Goal: Task Accomplishment & Management: Complete application form

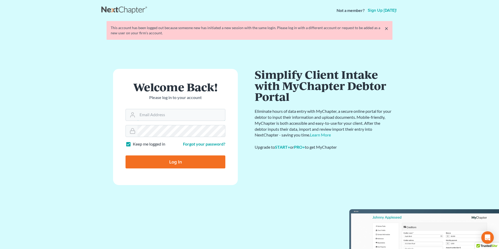
type input "marc.goldbach@goldbachlaw.com"
click at [173, 161] on input "Log In" at bounding box center [175, 161] width 100 height 13
type input "Thinking..."
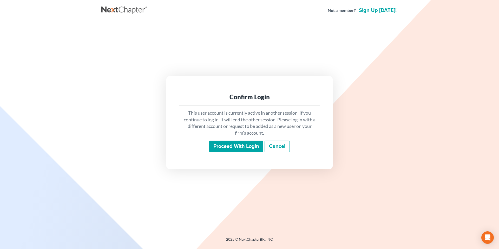
click at [241, 146] on input "Proceed with login" at bounding box center [236, 146] width 54 height 12
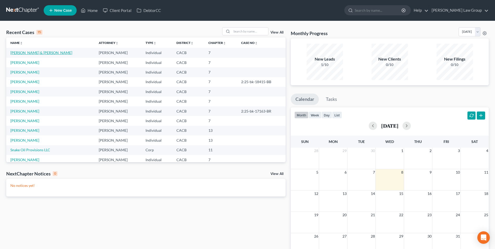
click at [36, 53] on link "[PERSON_NAME] & [PERSON_NAME]" at bounding box center [41, 52] width 62 height 4
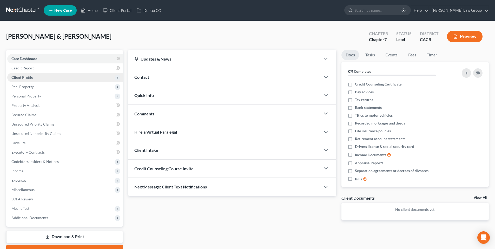
click at [25, 77] on span "Client Profile" at bounding box center [22, 77] width 22 height 4
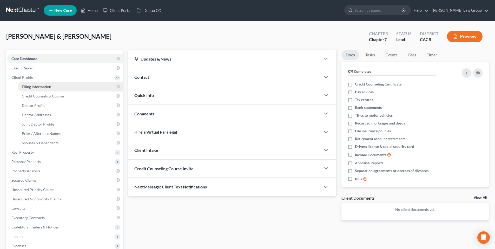
click at [36, 86] on span "Filing Information" at bounding box center [36, 86] width 29 height 4
select select "1"
select select "0"
select select "4"
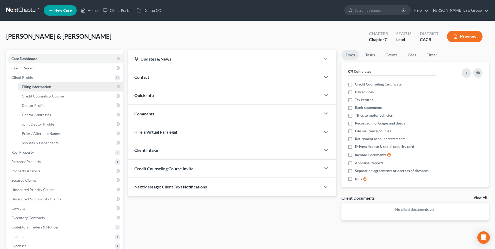
select select "0"
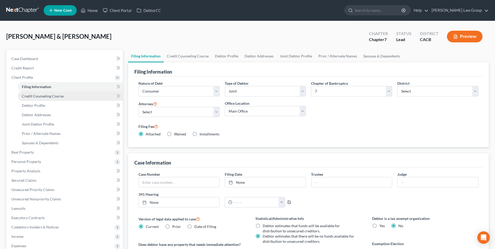
click at [35, 96] on span "Credit Counseling Course" at bounding box center [43, 96] width 42 height 4
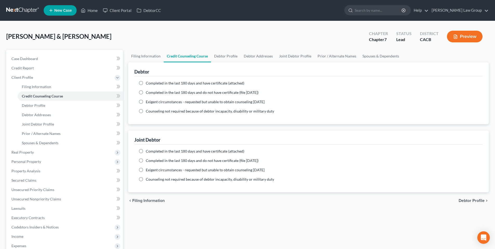
click at [146, 83] on label "Completed in the last 180 days and have certificate (attached)" at bounding box center [195, 83] width 98 height 5
click at [148, 83] on input "Completed in the last 180 days and have certificate (attached)" at bounding box center [149, 82] width 3 height 3
radio input "true"
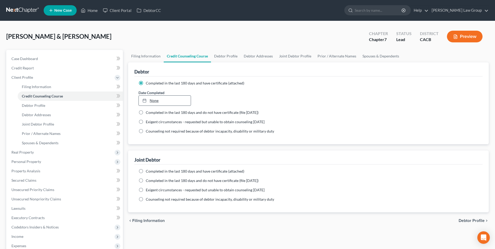
click at [153, 100] on link "None" at bounding box center [165, 101] width 52 height 10
click at [146, 171] on label "Completed in the last 180 days and have certificate (attached)" at bounding box center [195, 171] width 98 height 5
click at [148, 171] on input "Completed in the last 180 days and have certificate (attached)" at bounding box center [149, 170] width 3 height 3
radio input "true"
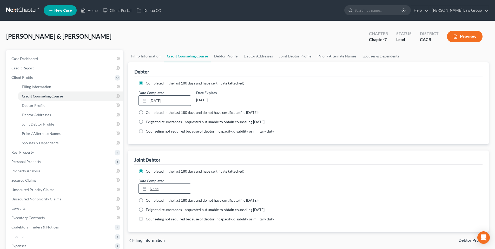
click at [150, 188] on link "None" at bounding box center [165, 189] width 52 height 10
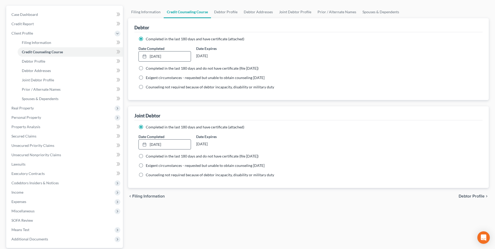
scroll to position [46, 0]
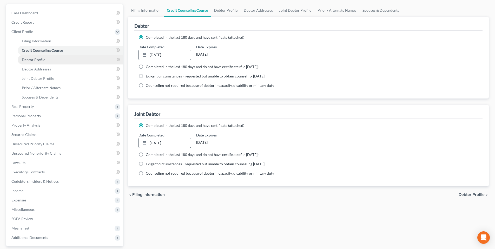
click at [28, 58] on span "Debtor Profile" at bounding box center [33, 59] width 23 height 4
select select "1"
select select "3"
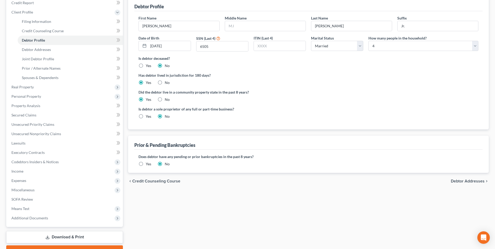
scroll to position [65, 0]
click at [48, 47] on span "Debtor Addresses" at bounding box center [36, 49] width 29 height 4
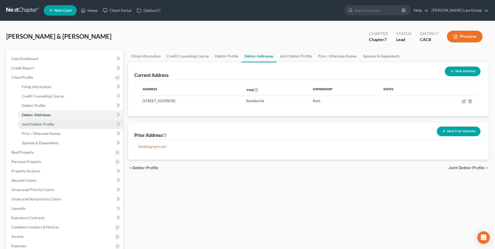
click at [33, 125] on span "Joint Debtor Profile" at bounding box center [38, 124] width 32 height 4
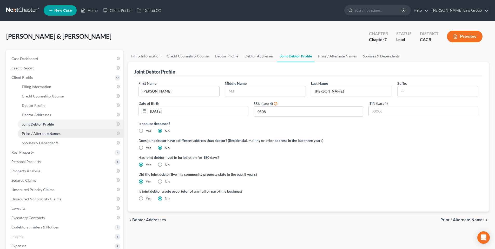
click at [34, 132] on span "Prior / Alternate Names" at bounding box center [41, 133] width 39 height 4
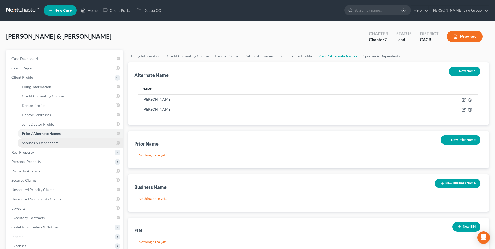
click at [41, 143] on span "Spouses & Dependents" at bounding box center [40, 142] width 37 height 4
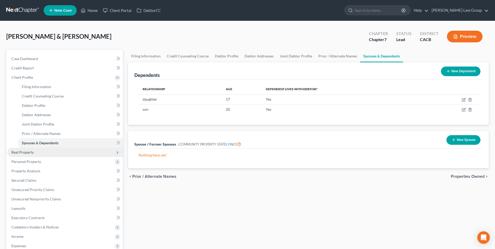
click at [25, 152] on span "Real Property" at bounding box center [22, 152] width 22 height 4
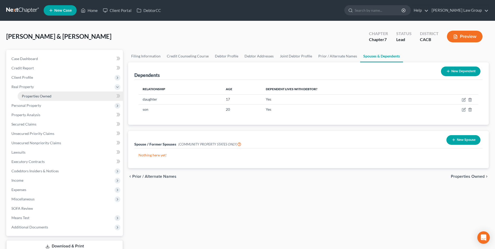
click at [42, 94] on span "Properties Owned" at bounding box center [37, 96] width 30 height 4
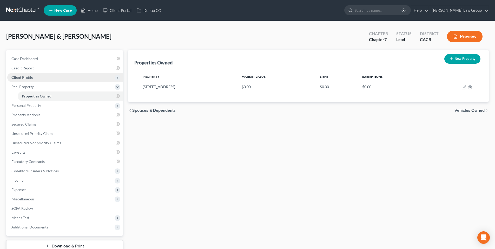
click at [29, 76] on span "Client Profile" at bounding box center [22, 77] width 22 height 4
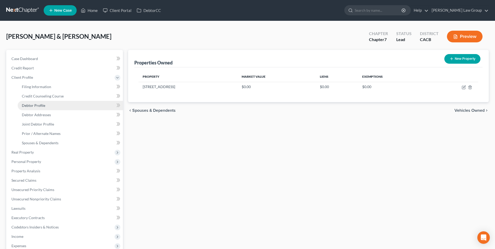
click at [41, 106] on span "Debtor Profile" at bounding box center [33, 105] width 23 height 4
select select "1"
select select "3"
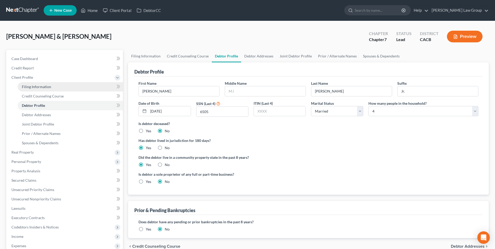
click at [41, 87] on span "Filing Information" at bounding box center [36, 86] width 29 height 4
select select "1"
select select "0"
select select "7"
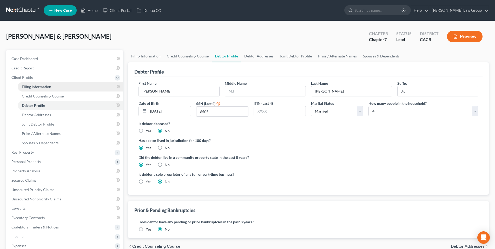
select select "0"
select select "4"
select select "0"
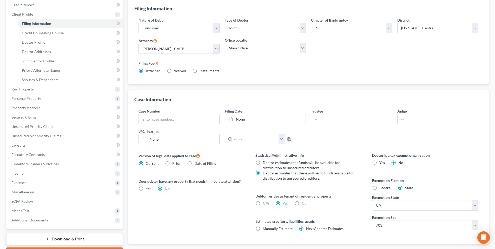
scroll to position [64, 0]
click at [25, 88] on span "Real Property" at bounding box center [22, 88] width 22 height 4
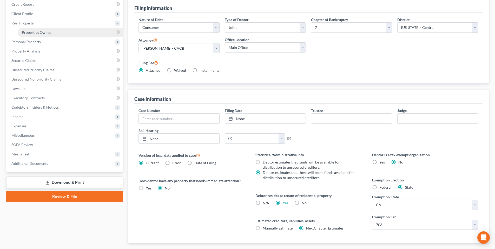
click at [35, 30] on span "Properties Owned" at bounding box center [37, 32] width 30 height 4
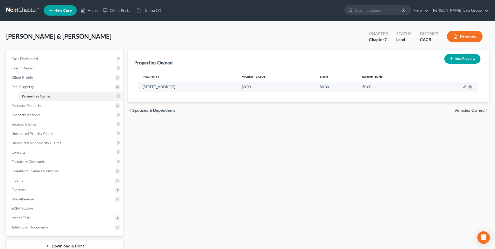
click at [464, 87] on icon "button" at bounding box center [463, 87] width 4 height 4
select select "4"
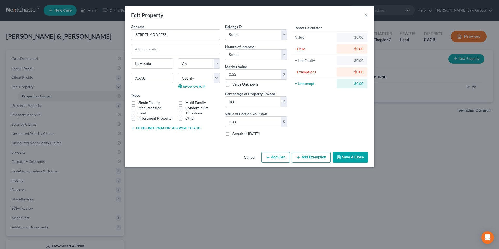
click at [365, 14] on button "×" at bounding box center [366, 15] width 4 height 6
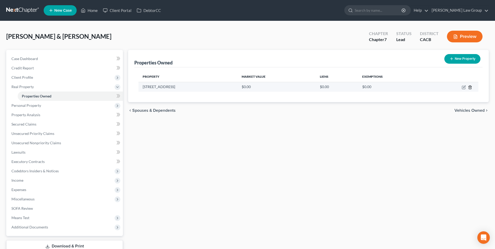
click at [470, 86] on icon "button" at bounding box center [470, 87] width 4 height 4
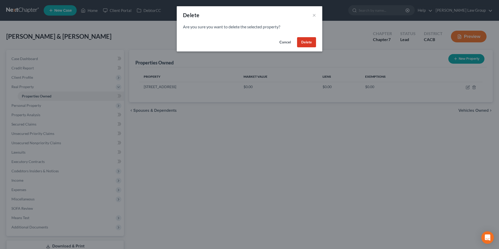
click at [306, 41] on button "Delete" at bounding box center [306, 42] width 19 height 10
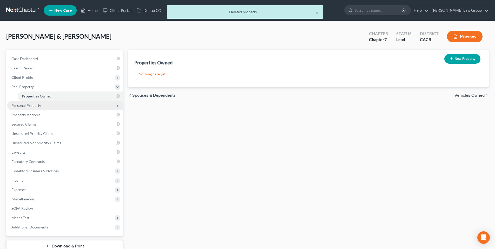
click at [26, 105] on span "Personal Property" at bounding box center [26, 105] width 30 height 4
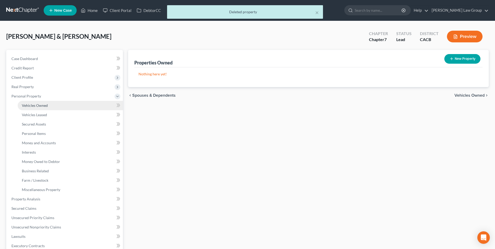
click at [27, 105] on span "Vehicles Owned" at bounding box center [35, 105] width 26 height 4
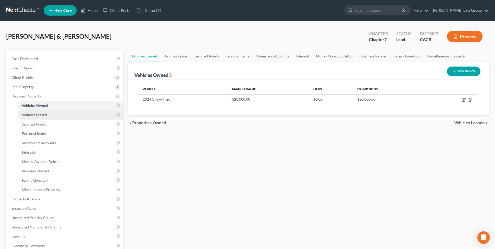
click at [28, 114] on span "Vehicles Leased" at bounding box center [34, 114] width 25 height 4
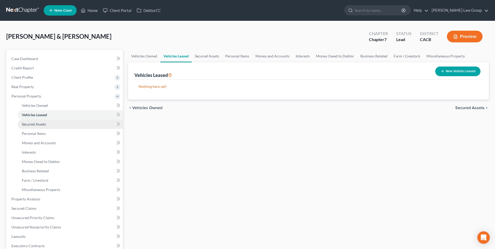
click at [30, 123] on span "Secured Assets" at bounding box center [34, 124] width 24 height 4
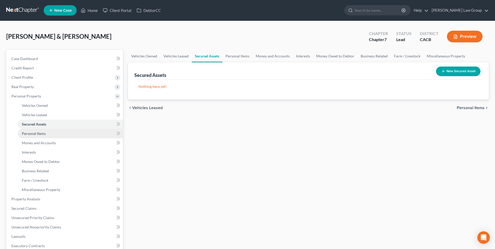
click at [33, 132] on span "Personal Items" at bounding box center [34, 133] width 24 height 4
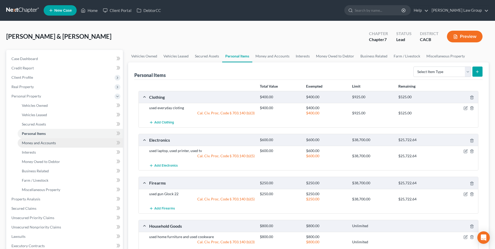
click at [37, 142] on span "Money and Accounts" at bounding box center [39, 142] width 34 height 4
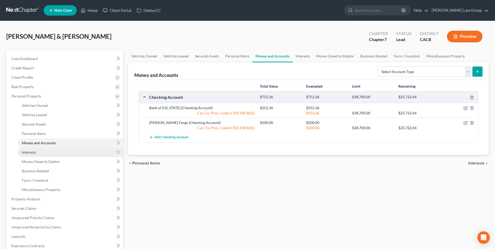
click at [32, 151] on span "Interests" at bounding box center [29, 152] width 14 height 4
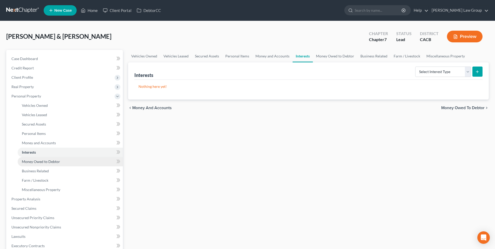
click at [35, 160] on span "Money Owed to Debtor" at bounding box center [41, 161] width 38 height 4
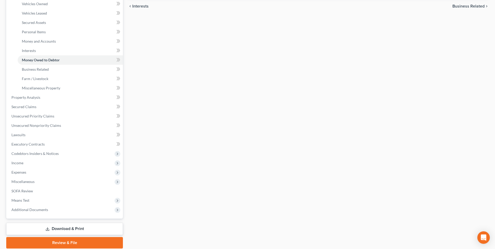
scroll to position [106, 0]
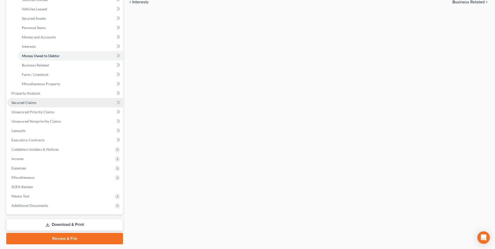
click at [36, 101] on link "Secured Claims" at bounding box center [65, 102] width 116 height 9
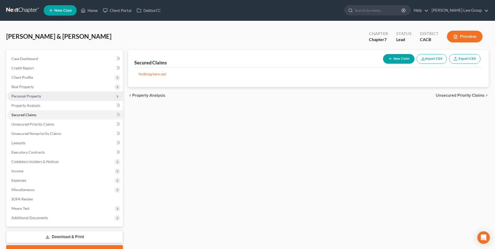
click at [32, 95] on span "Personal Property" at bounding box center [26, 96] width 30 height 4
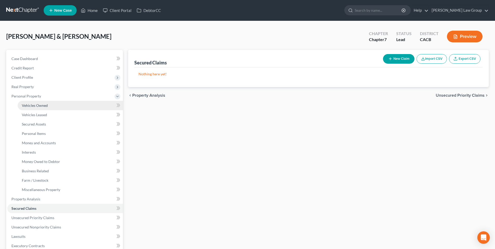
click at [33, 105] on span "Vehicles Owned" at bounding box center [35, 105] width 26 height 4
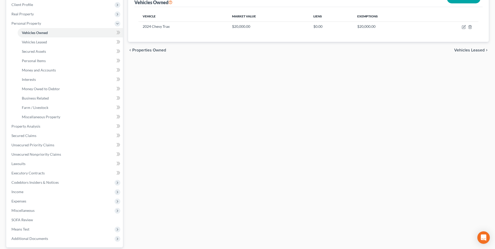
scroll to position [72, 0]
click at [35, 135] on span "Secured Claims" at bounding box center [23, 136] width 25 height 4
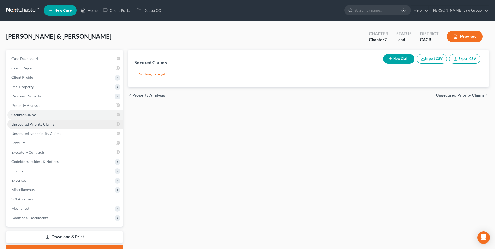
click at [28, 122] on span "Unsecured Priority Claims" at bounding box center [32, 124] width 43 height 4
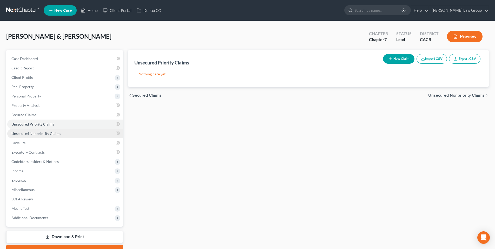
click at [29, 134] on span "Unsecured Nonpriority Claims" at bounding box center [36, 133] width 50 height 4
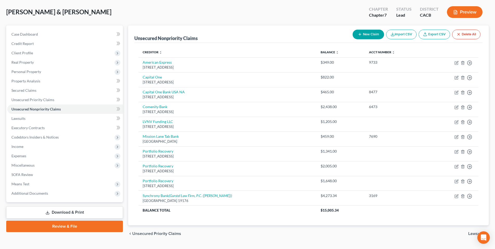
scroll to position [37, 0]
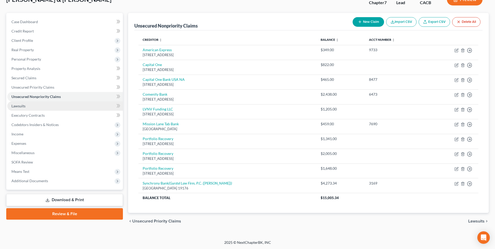
click at [16, 105] on span "Lawsuits" at bounding box center [18, 106] width 14 height 4
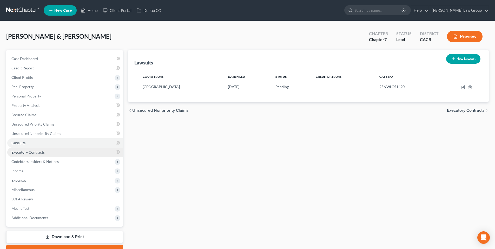
click at [32, 150] on span "Executory Contracts" at bounding box center [27, 152] width 33 height 4
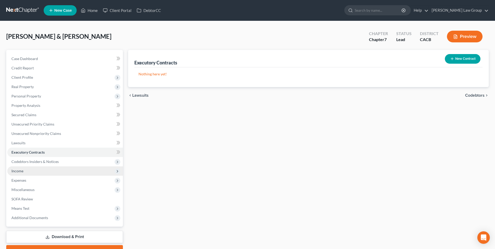
click at [17, 169] on span "Income" at bounding box center [17, 171] width 12 height 4
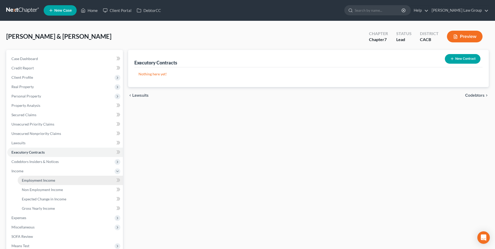
click at [28, 179] on span "Employment Income" at bounding box center [38, 180] width 33 height 4
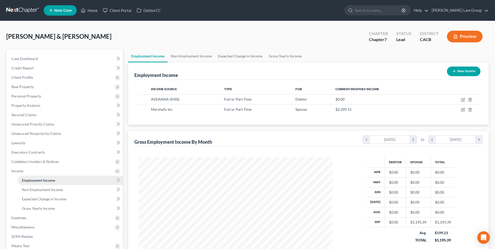
scroll to position [97, 204]
click at [29, 187] on span "Non Employment Income" at bounding box center [42, 189] width 41 height 4
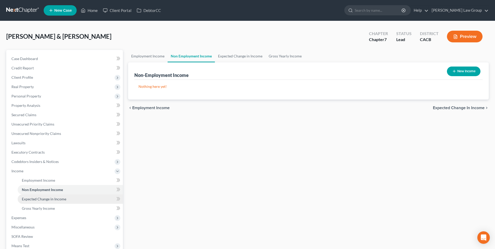
click at [28, 199] on span "Expected Change in Income" at bounding box center [44, 199] width 44 height 4
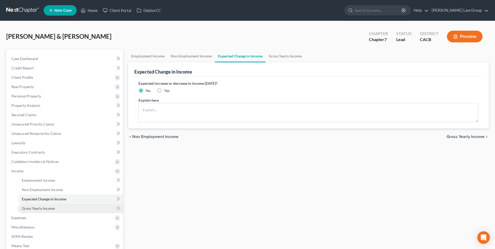
click at [33, 208] on span "Gross Yearly Income" at bounding box center [38, 208] width 33 height 4
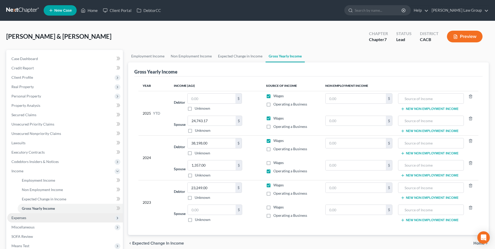
click at [23, 217] on span "Expenses" at bounding box center [18, 217] width 15 height 4
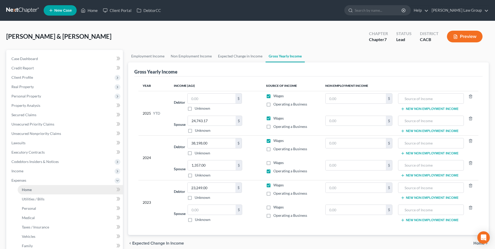
click at [29, 190] on span "Home" at bounding box center [27, 189] width 10 height 4
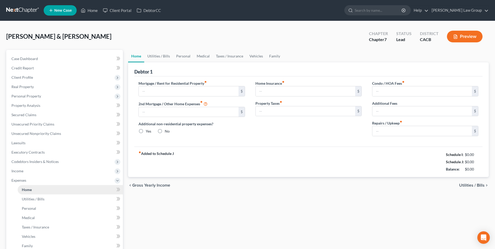
type input "1,600.00"
type input "0.00"
radio input "true"
type input "0.00"
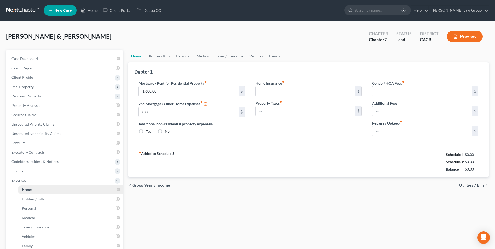
type input "0.00"
click at [34, 200] on span "Utilities / Bills" at bounding box center [33, 199] width 23 height 4
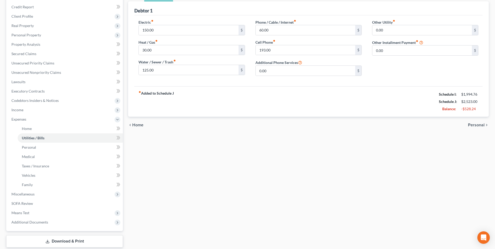
scroll to position [64, 0]
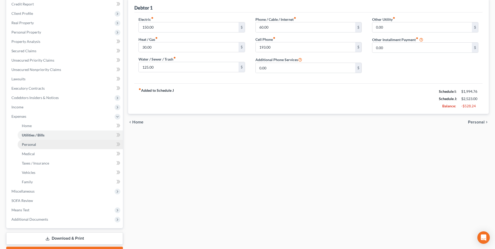
click at [37, 143] on link "Personal" at bounding box center [70, 144] width 105 height 9
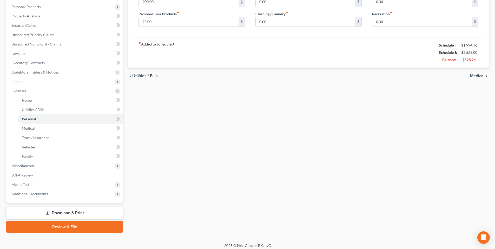
scroll to position [92, 0]
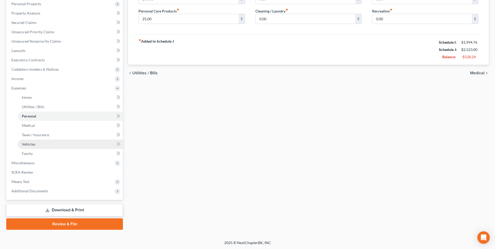
click at [31, 142] on span "Vehicles" at bounding box center [29, 144] width 14 height 4
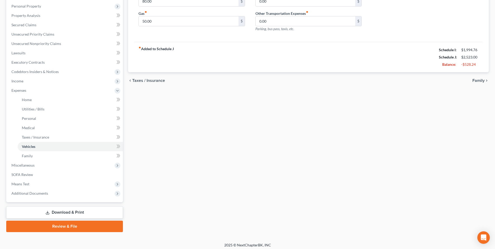
scroll to position [92, 0]
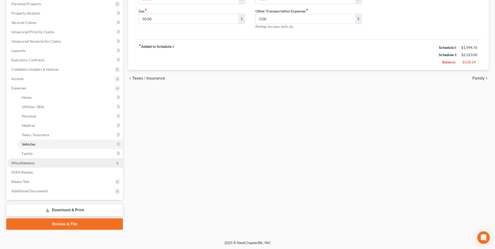
click at [32, 163] on span "Miscellaneous" at bounding box center [22, 162] width 23 height 4
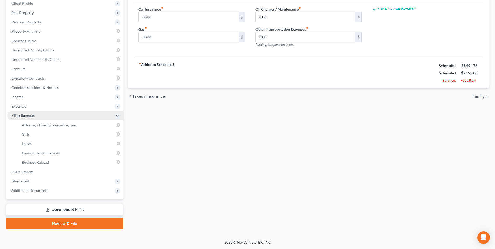
scroll to position [73, 0]
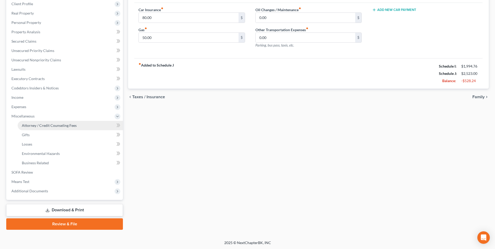
click at [38, 126] on span "Attorney / Credit Counseling Fees" at bounding box center [49, 125] width 55 height 4
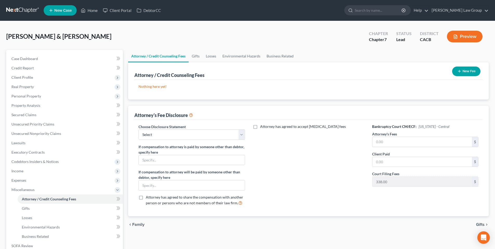
click at [465, 70] on button "New Fee" at bounding box center [466, 71] width 28 height 10
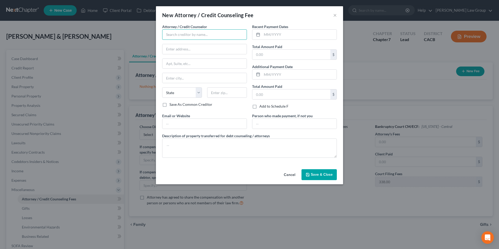
click at [184, 35] on input "text" at bounding box center [204, 34] width 85 height 10
type input "[PERSON_NAME] Law Group"
type input "[STREET_ADDRESS]"
type input "Suite 400"
type input "[GEOGRAPHIC_DATA]"
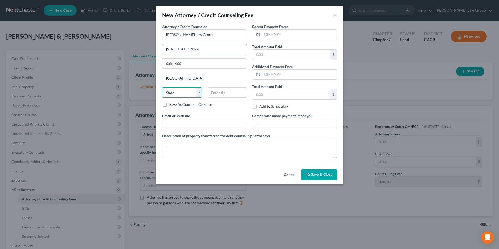
select select "4"
type input "90802"
type input "[EMAIL_ADDRESS][PERSON_NAME][DOMAIN_NAME]"
type input "[STREET_ADDRESS]"
drag, startPoint x: 268, startPoint y: 36, endPoint x: 288, endPoint y: 35, distance: 20.0
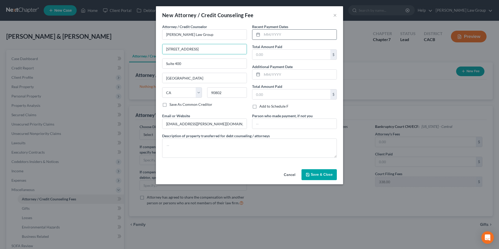
click at [269, 35] on input "text" at bounding box center [299, 35] width 75 height 10
type input "10/2025"
click at [298, 56] on input "text" at bounding box center [291, 55] width 78 height 10
type input "2,500.00"
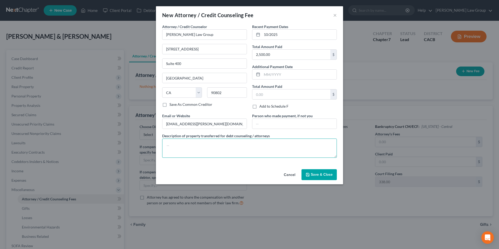
click at [183, 142] on textarea at bounding box center [249, 147] width 175 height 19
type textarea "Pay Link"
click at [321, 174] on span "Save & Close" at bounding box center [322, 174] width 22 height 4
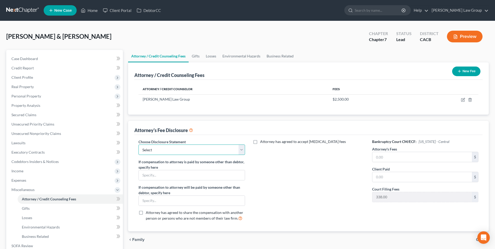
click at [242, 148] on select "Select Attorney Fee" at bounding box center [191, 149] width 106 height 10
select select "0"
click at [138, 144] on select "Select Attorney Fee" at bounding box center [191, 149] width 106 height 10
click at [392, 155] on input "text" at bounding box center [421, 157] width 99 height 10
type input "2,500.00"
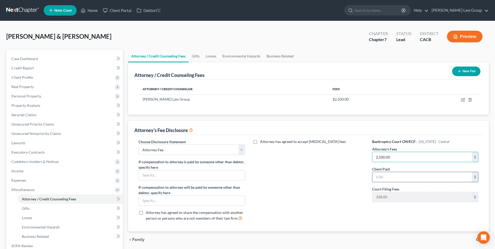
click at [397, 177] on input "text" at bounding box center [421, 177] width 99 height 10
type input "2,500.00"
click at [27, 170] on span "Income" at bounding box center [65, 170] width 116 height 9
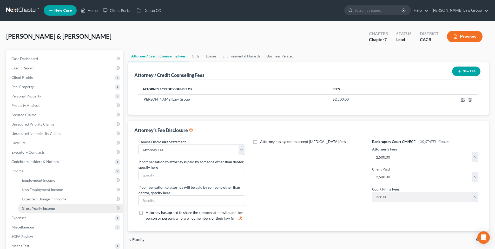
click at [40, 208] on span "Gross Yearly Income" at bounding box center [38, 208] width 33 height 4
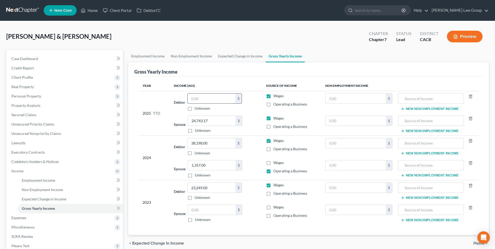
click at [201, 98] on input "text" at bounding box center [211, 98] width 48 height 10
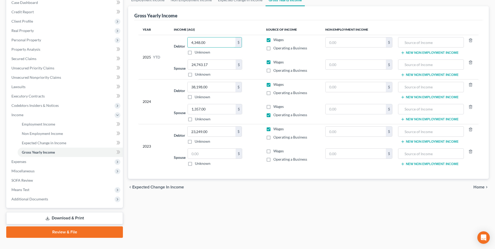
scroll to position [64, 0]
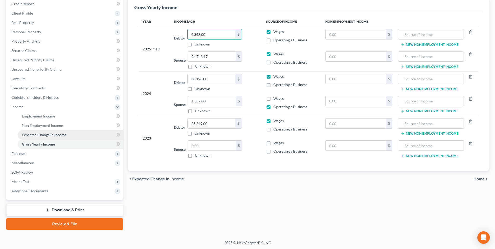
type input "4,348.00"
click at [52, 133] on span "Expected Change in Income" at bounding box center [44, 134] width 44 height 4
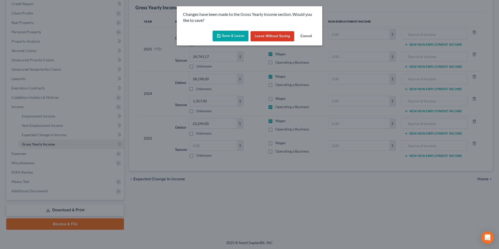
click at [225, 34] on button "Save & Leave" at bounding box center [230, 36] width 36 height 11
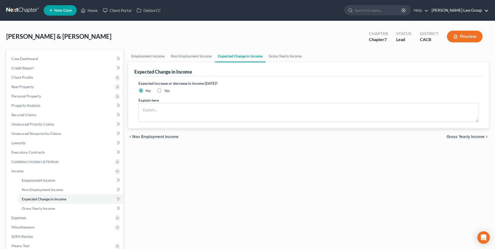
click at [475, 10] on link "[PERSON_NAME] Law Group" at bounding box center [458, 10] width 59 height 9
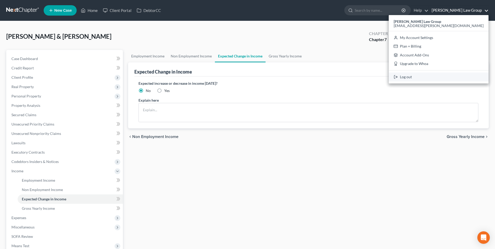
click at [445, 76] on link "Log out" at bounding box center [438, 76] width 100 height 9
